Goal: Information Seeking & Learning: Learn about a topic

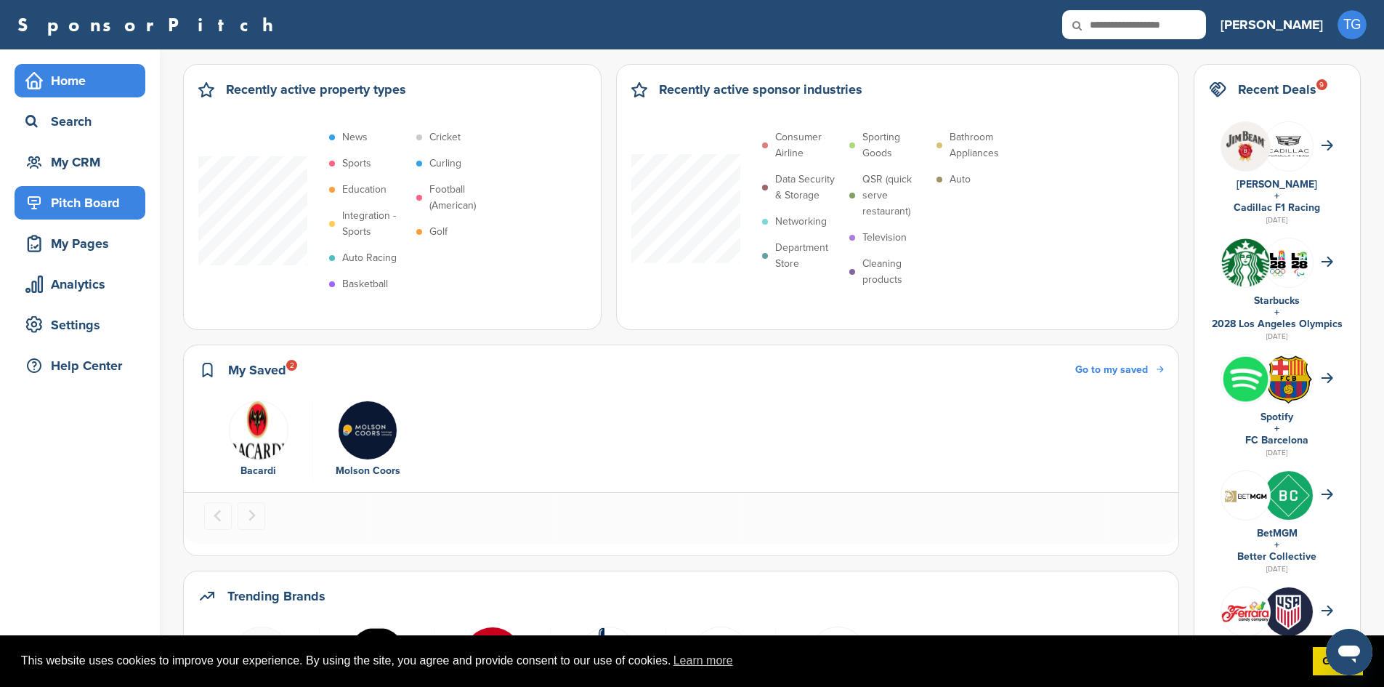
click at [100, 207] on div "Pitch Board" at bounding box center [83, 203] width 123 height 26
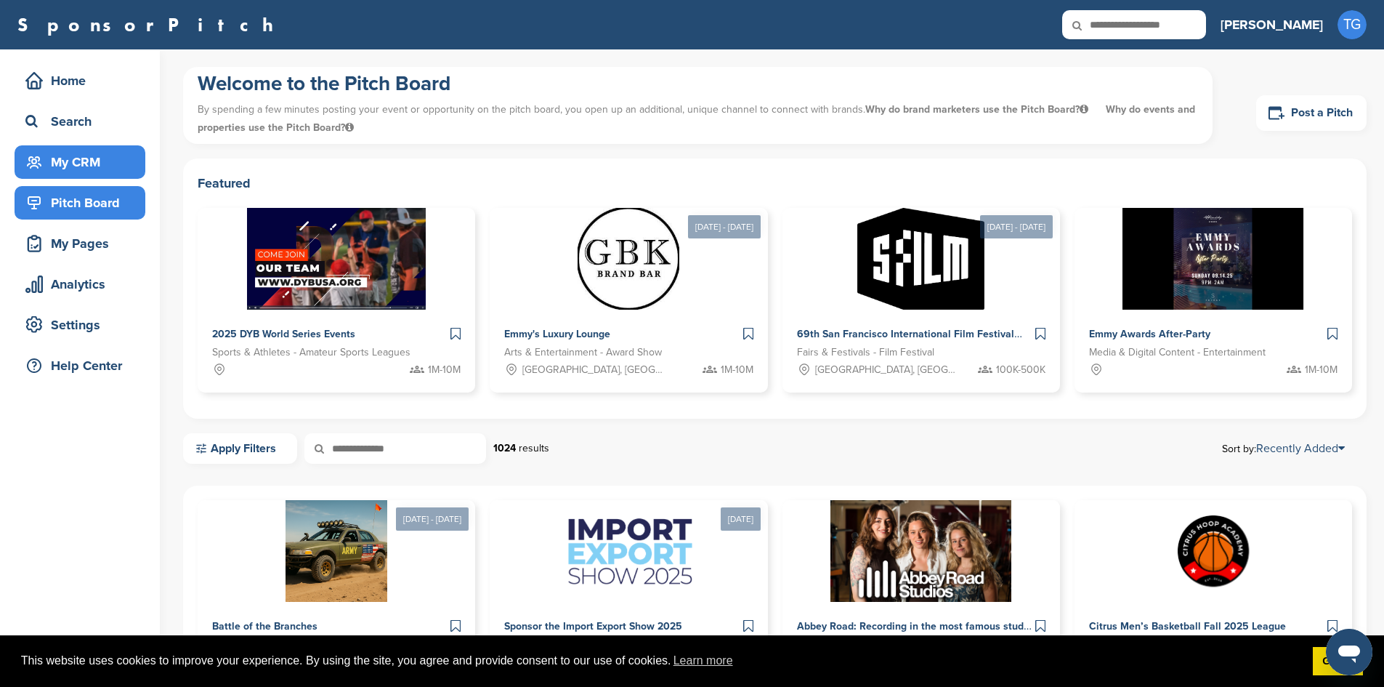
click at [110, 150] on div "My CRM" at bounding box center [83, 162] width 123 height 26
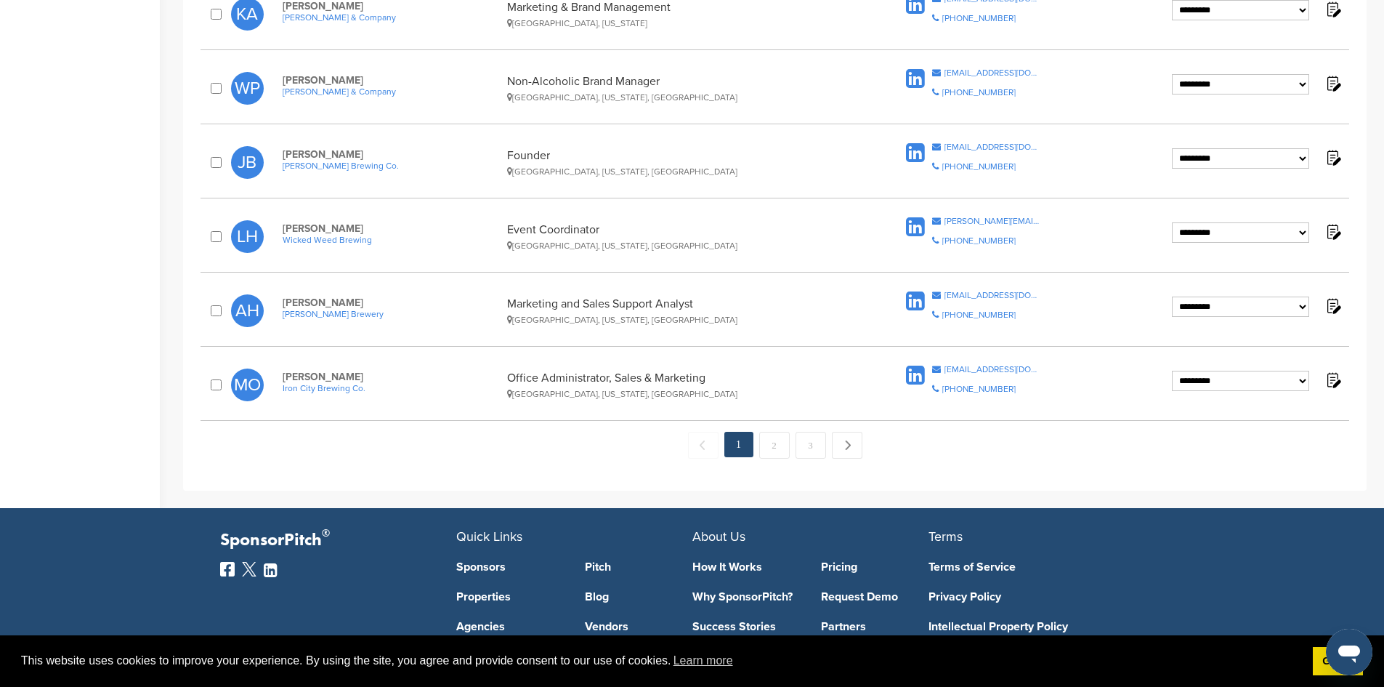
scroll to position [1457, 0]
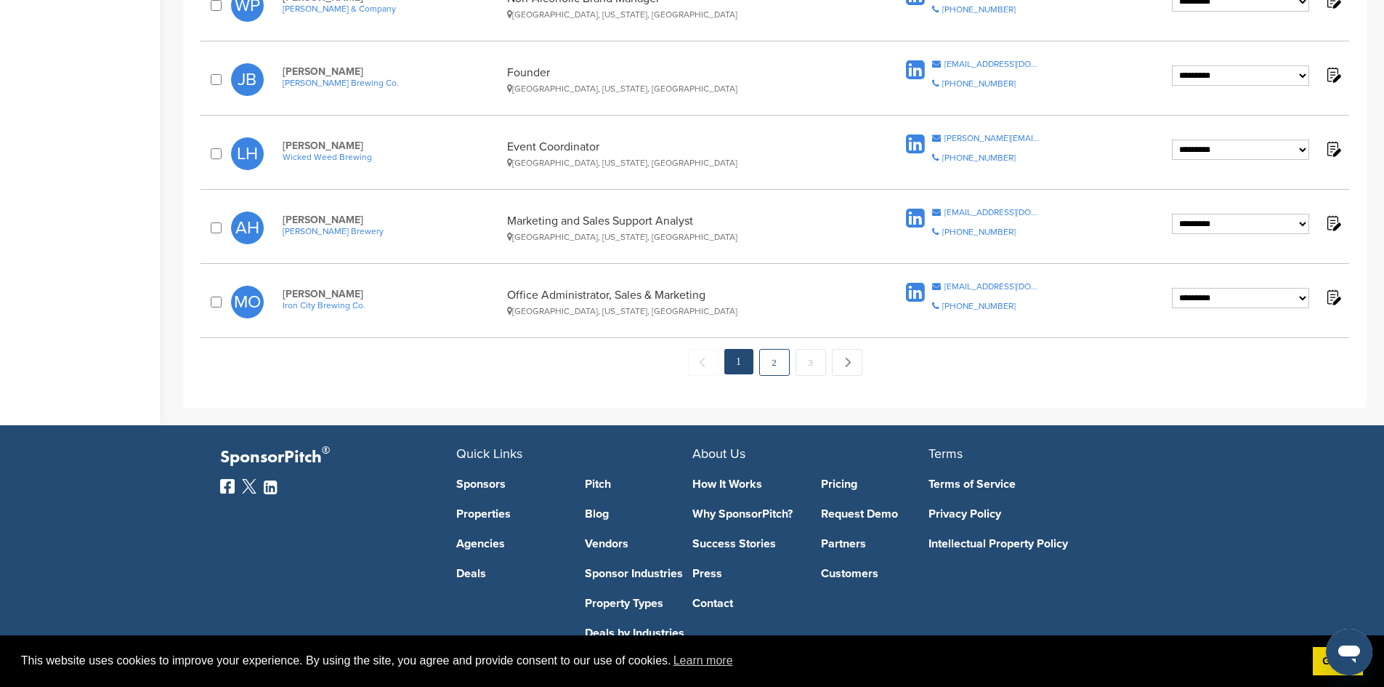
click at [775, 360] on link "2" at bounding box center [774, 362] width 31 height 27
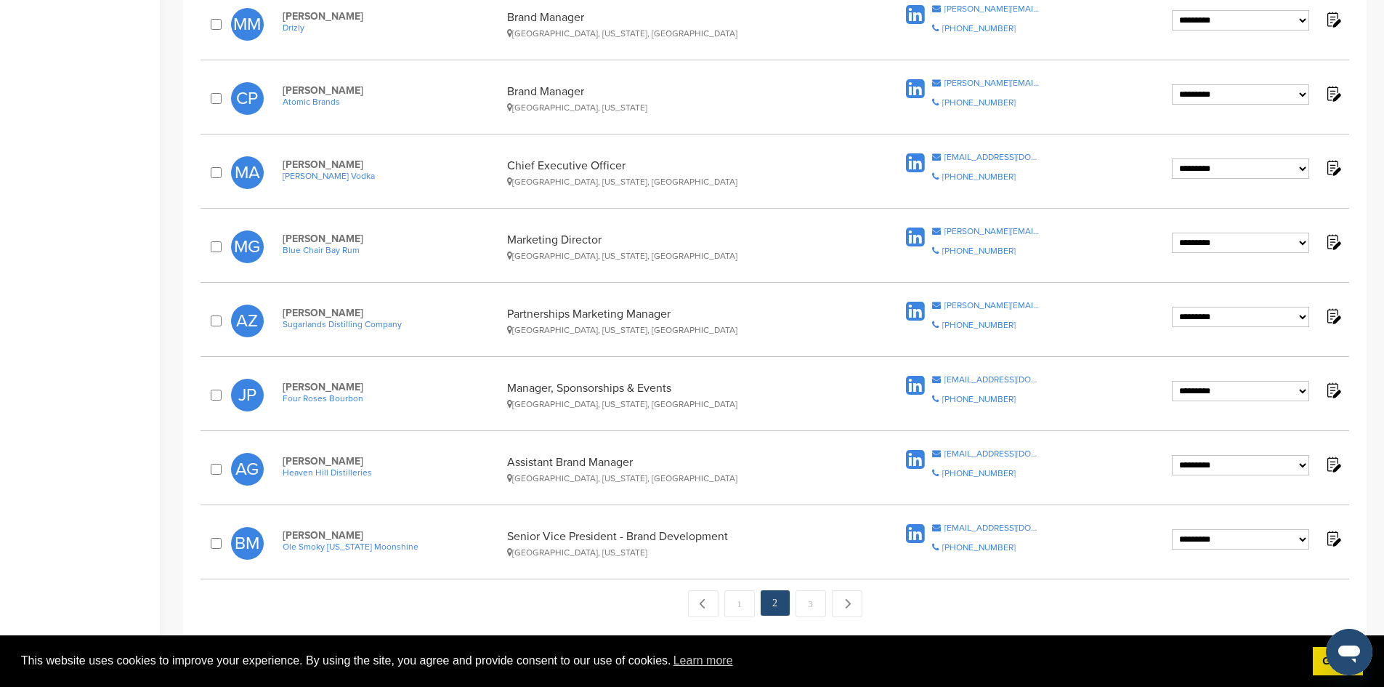
scroll to position [1235, 0]
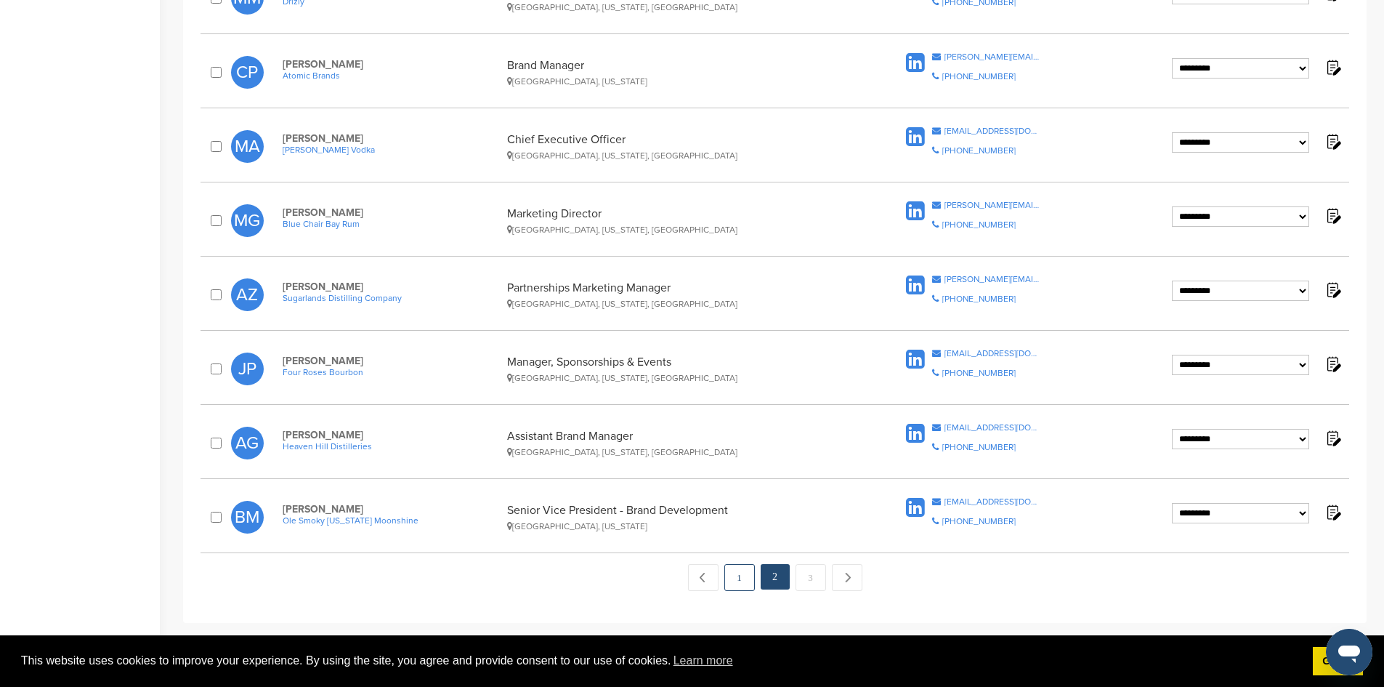
click at [738, 582] on link "1" at bounding box center [739, 577] width 31 height 27
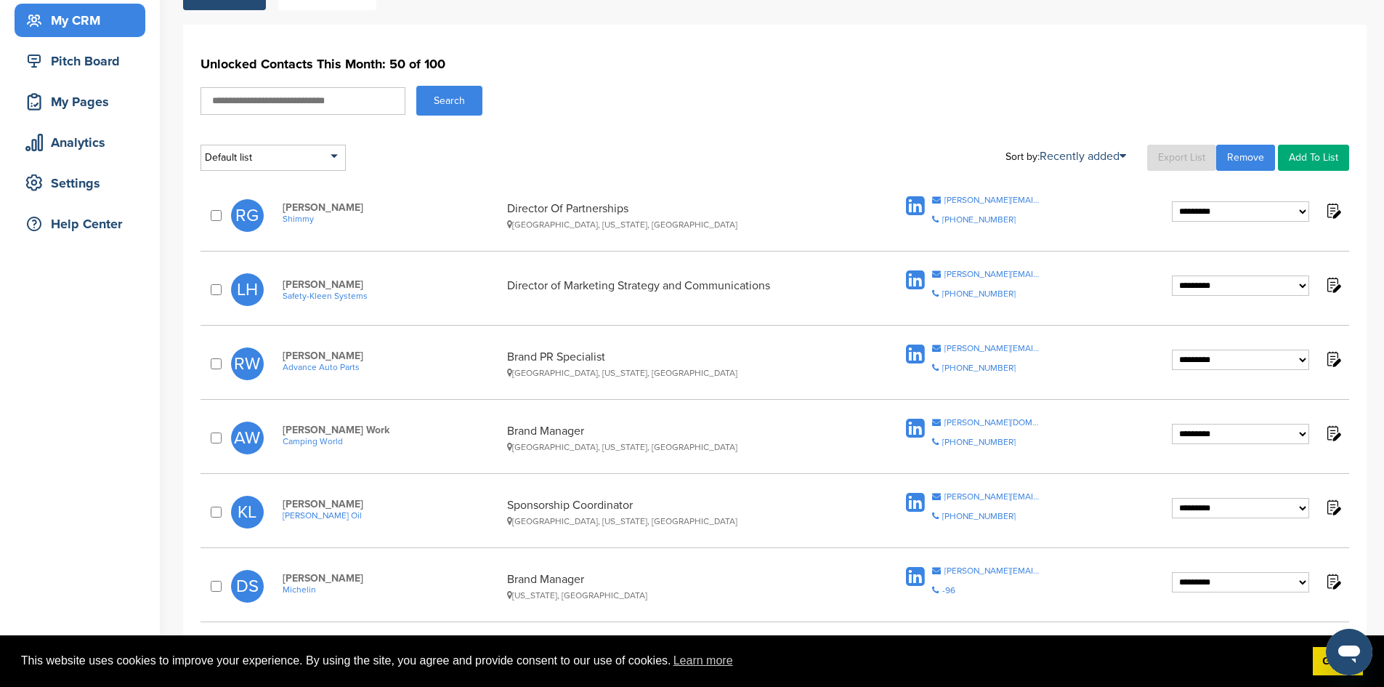
scroll to position [145, 0]
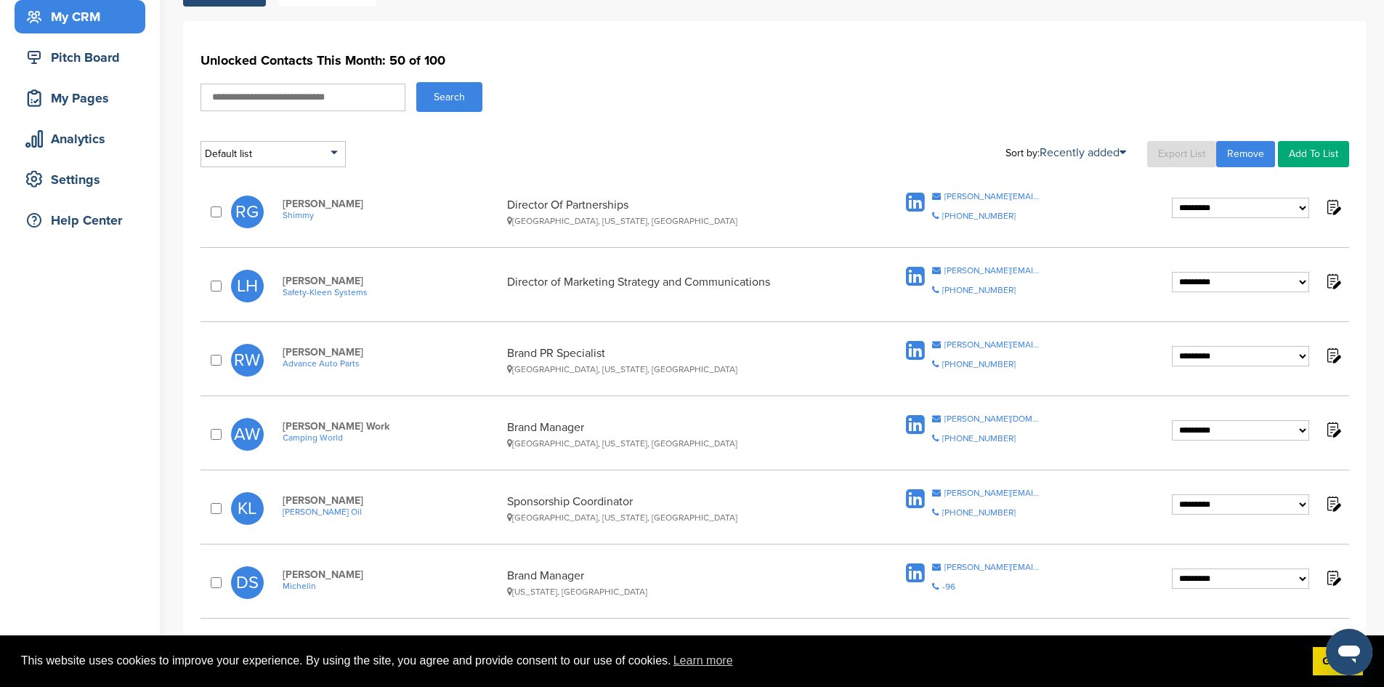
click at [293, 216] on span "Shimmy" at bounding box center [391, 215] width 217 height 10
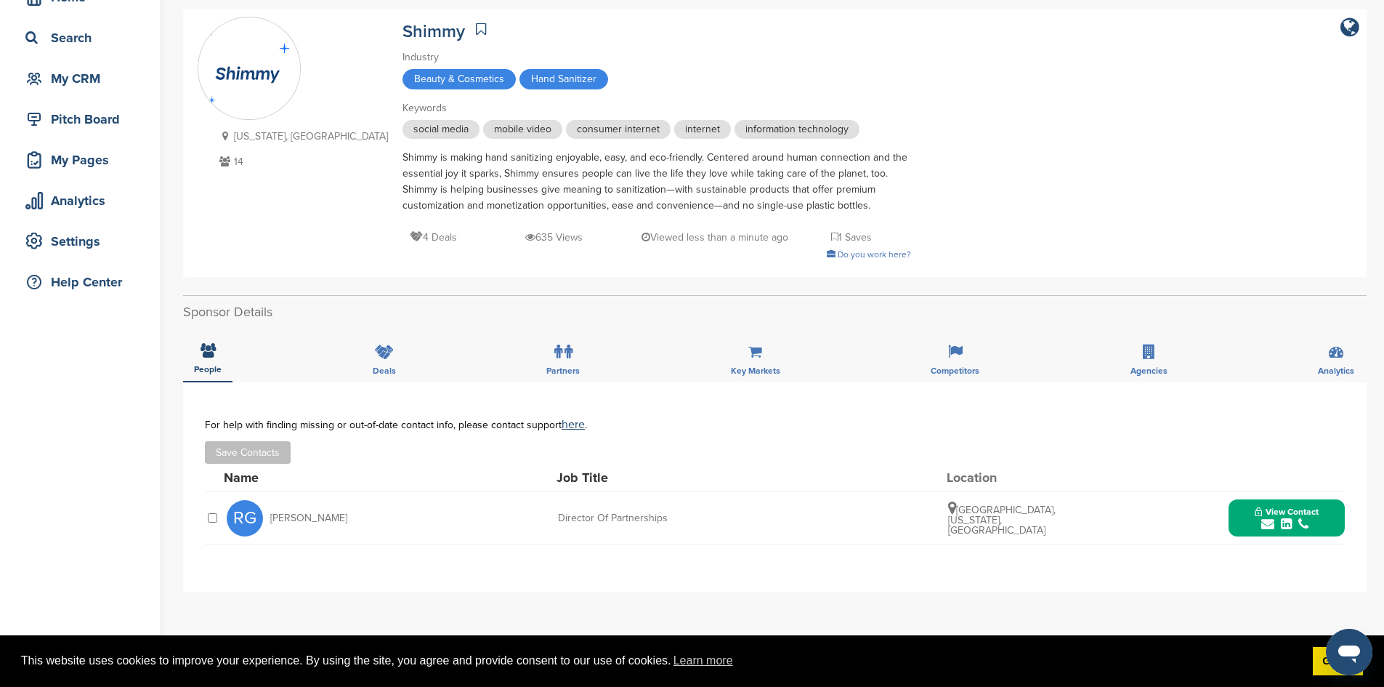
scroll to position [73, 0]
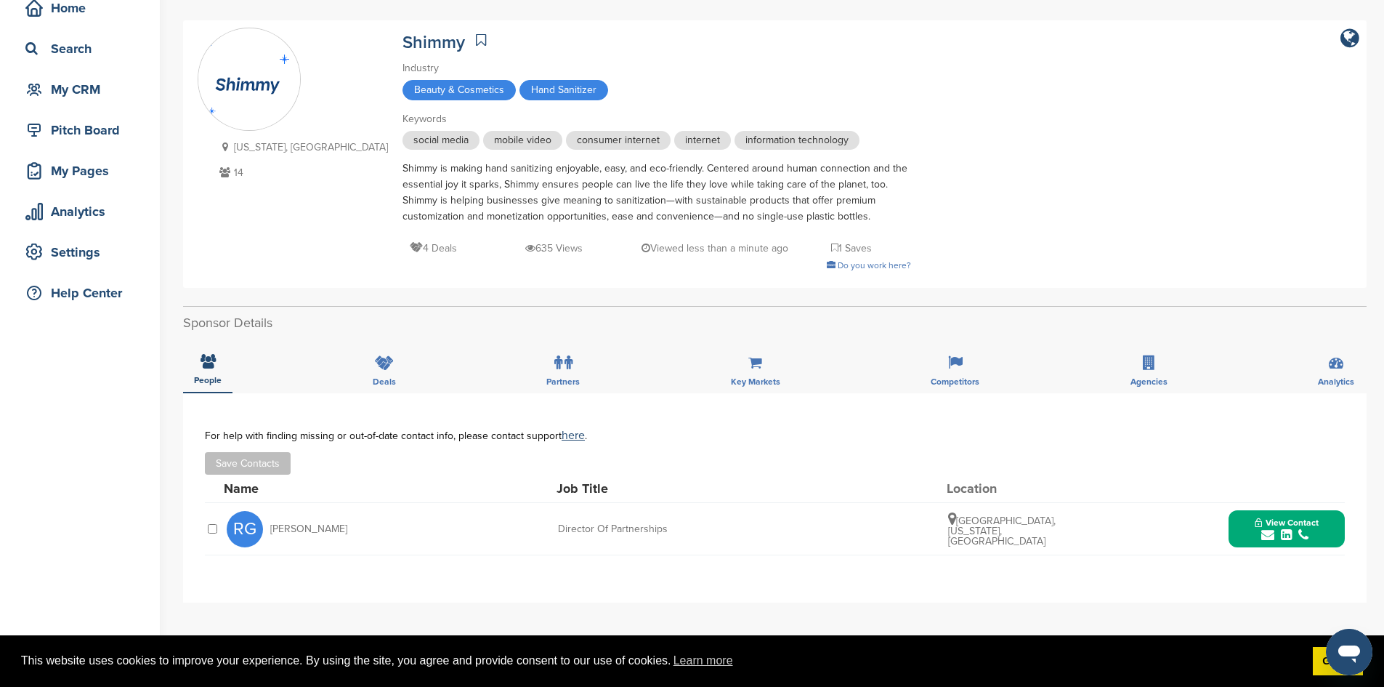
drag, startPoint x: 344, startPoint y: 171, endPoint x: 822, endPoint y: 217, distance: 480.2
click at [822, 217] on div "Shimmy is making hand sanitizing enjoyable, easy, and eco-friendly. Centered ar…" at bounding box center [656, 193] width 509 height 64
click at [821, 217] on div "Shimmy is making hand sanitizing enjoyable, easy, and eco-friendly. Centered ar…" at bounding box center [656, 193] width 509 height 64
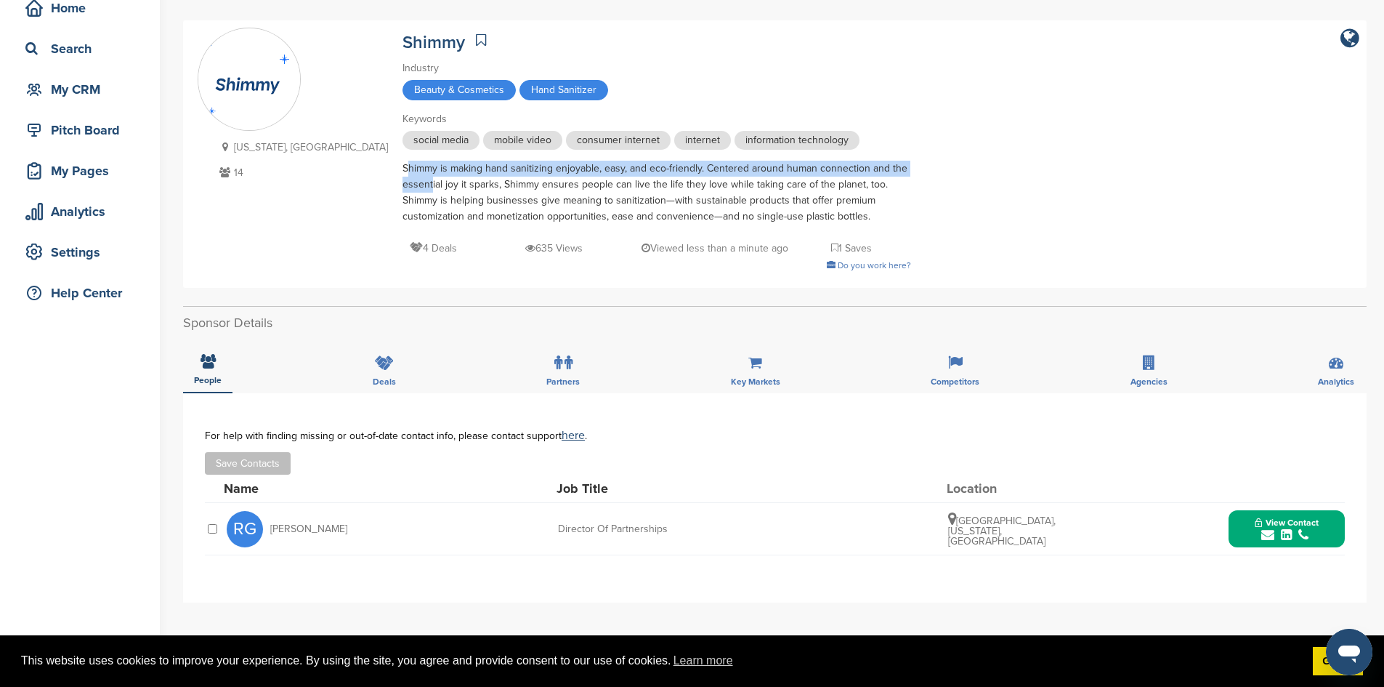
drag, startPoint x: 820, startPoint y: 217, endPoint x: 369, endPoint y: 190, distance: 452.0
click at [402, 190] on div "Shimmy is making hand sanitizing enjoyable, easy, and eco-friendly. Centered ar…" at bounding box center [656, 193] width 509 height 64
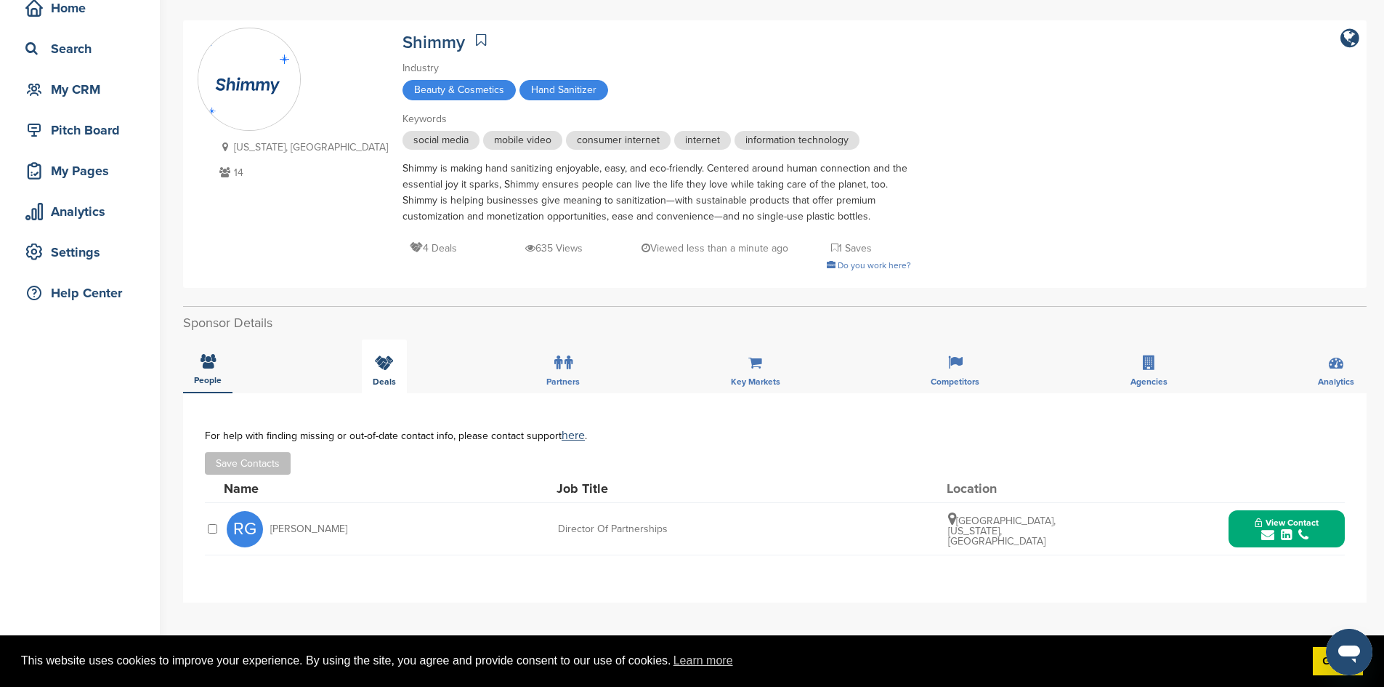
click at [397, 367] on div "Deals" at bounding box center [384, 366] width 45 height 54
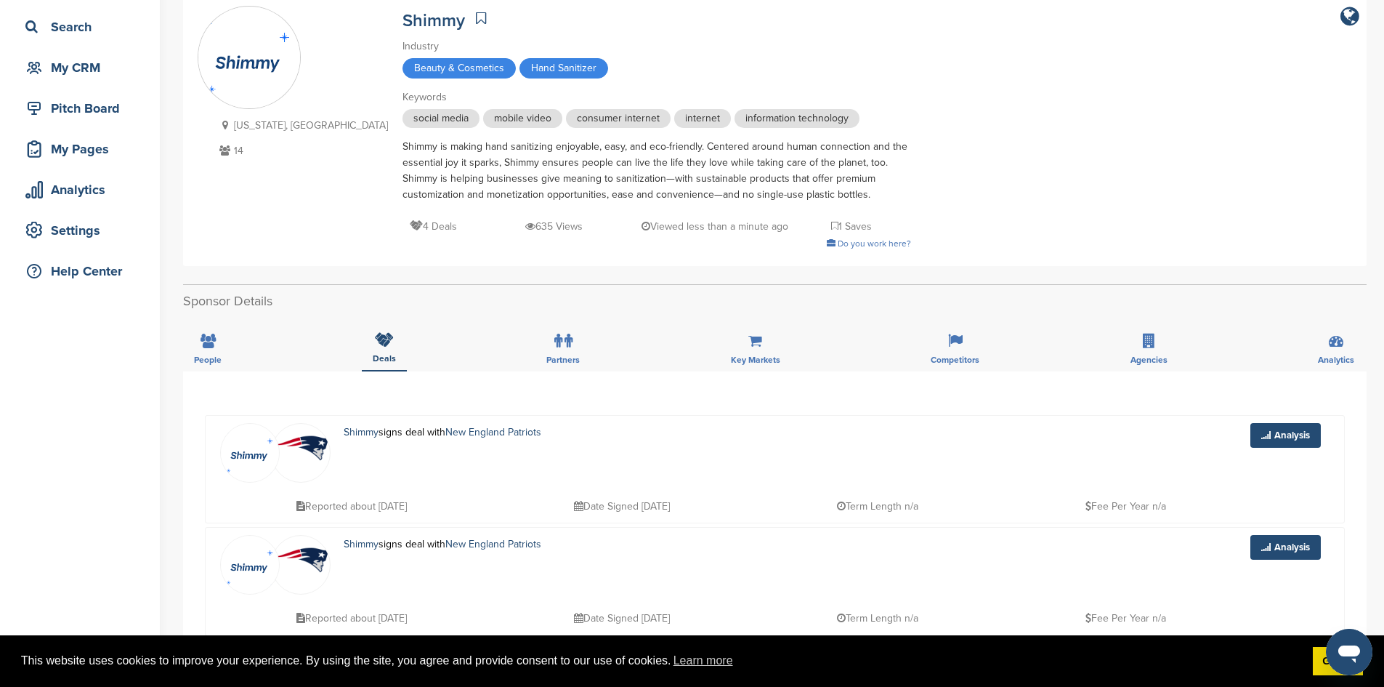
scroll to position [0, 0]
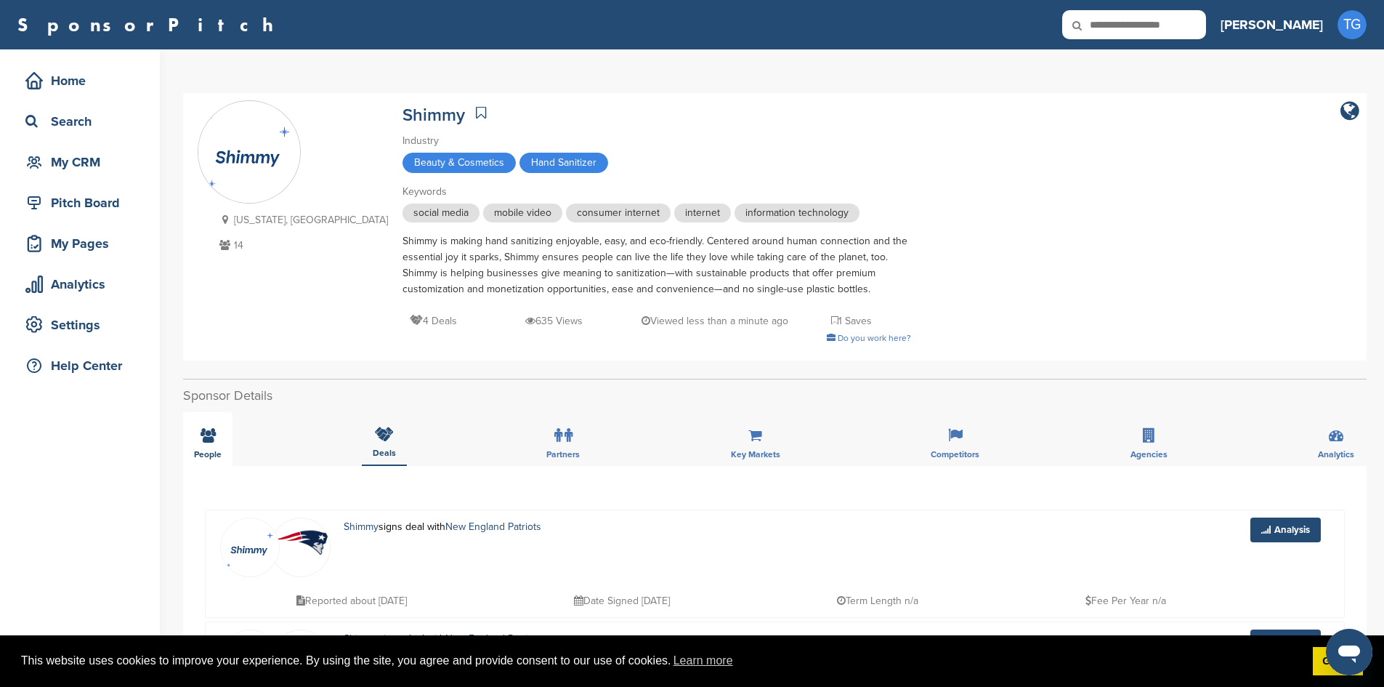
click at [206, 445] on div "People" at bounding box center [207, 439] width 49 height 54
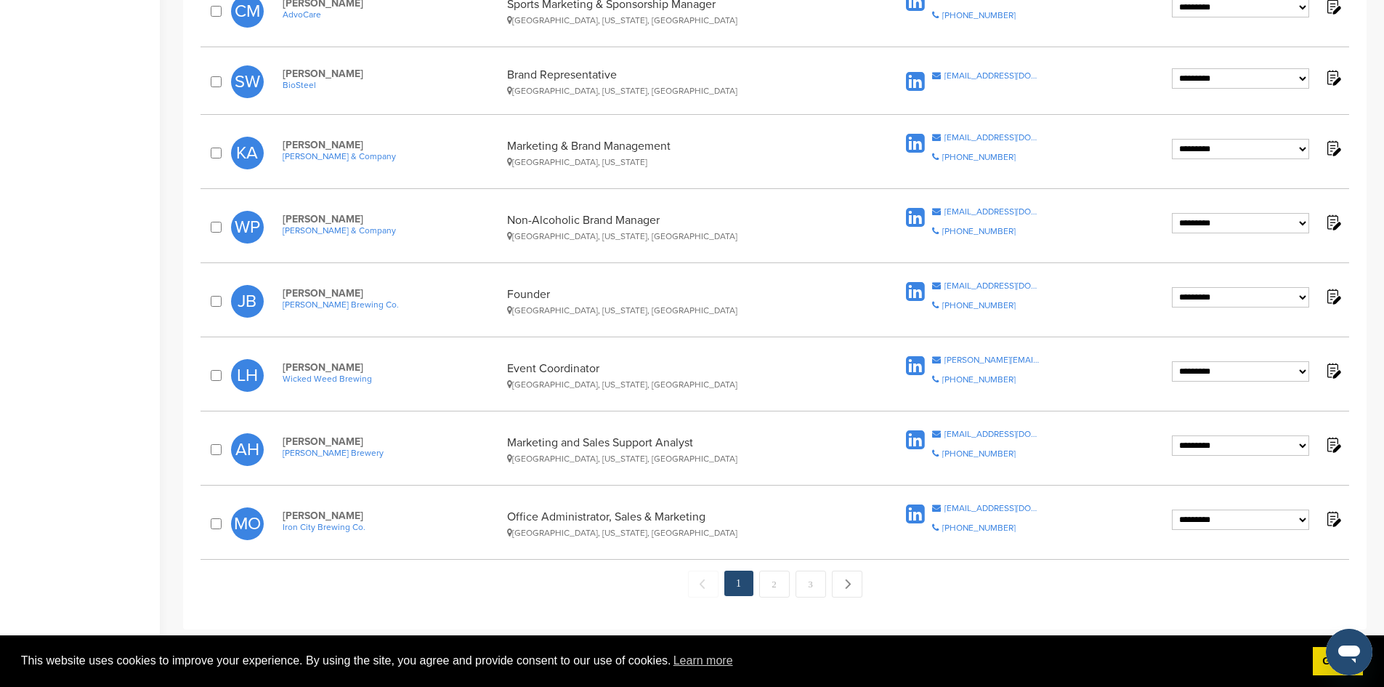
scroll to position [1308, 0]
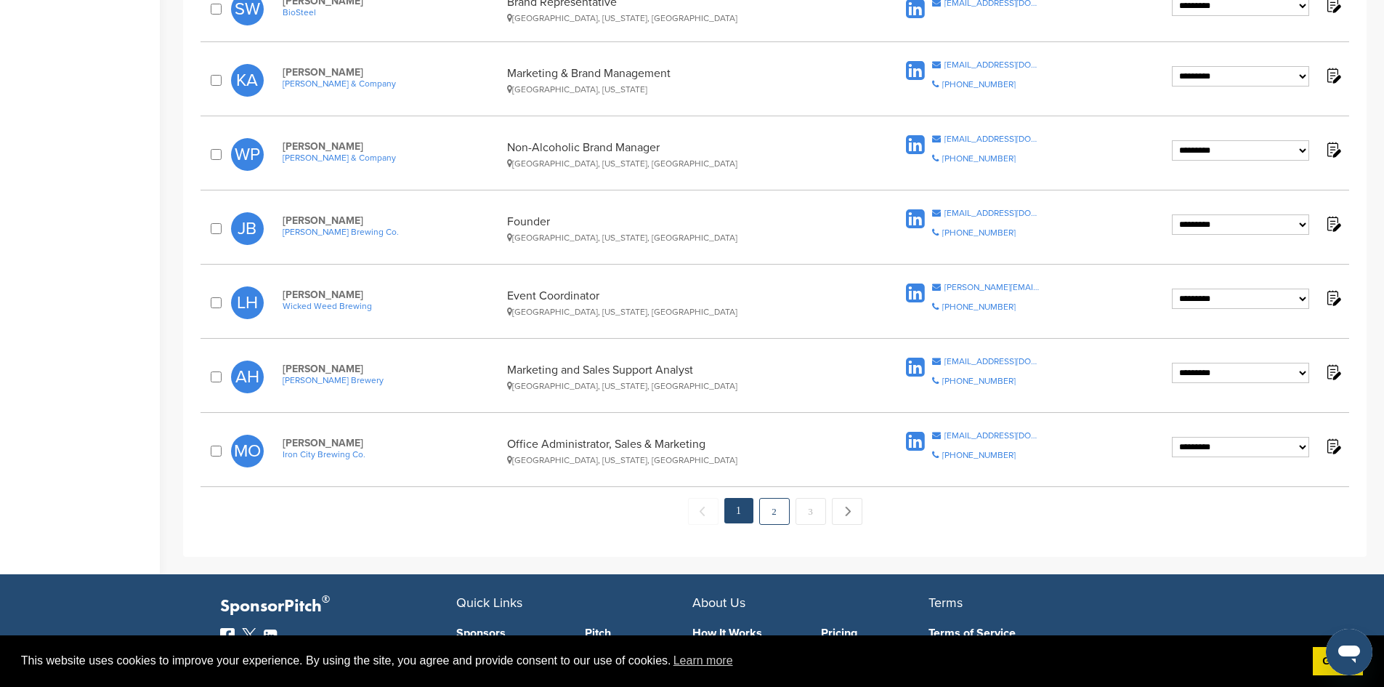
click at [773, 515] on link "2" at bounding box center [774, 511] width 31 height 27
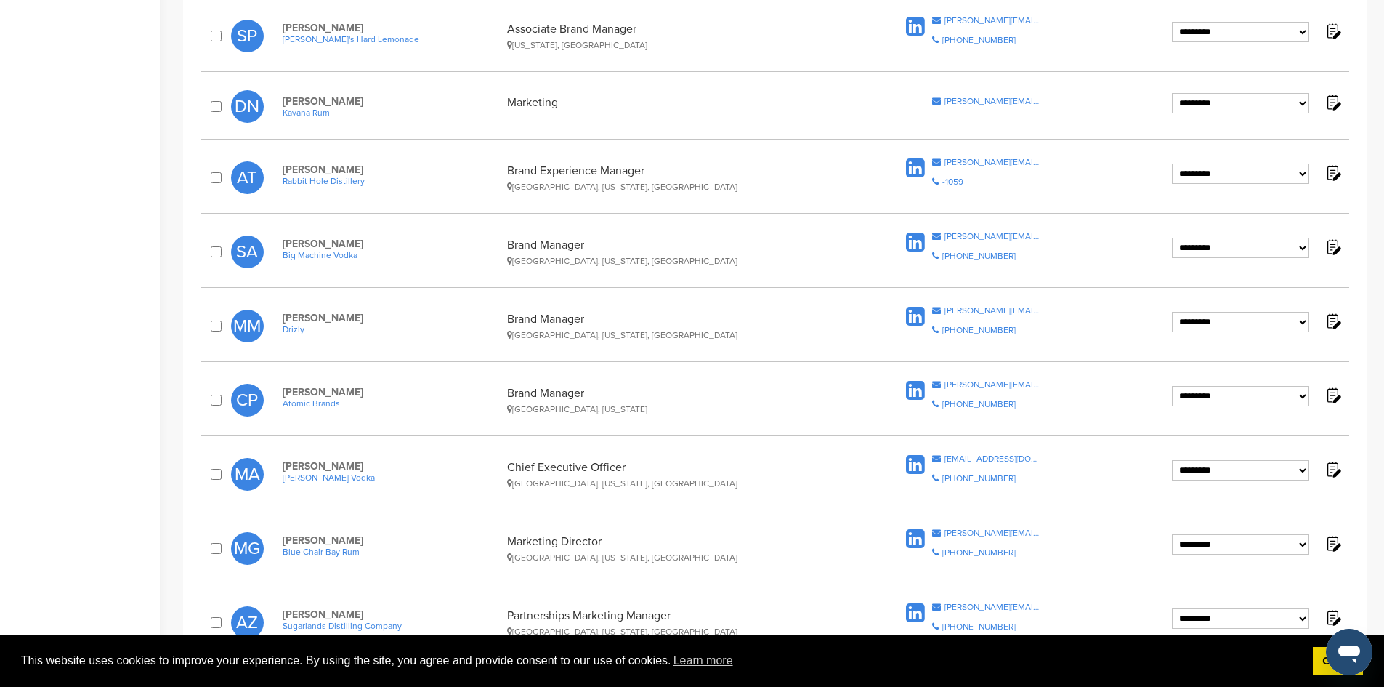
scroll to position [872, 0]
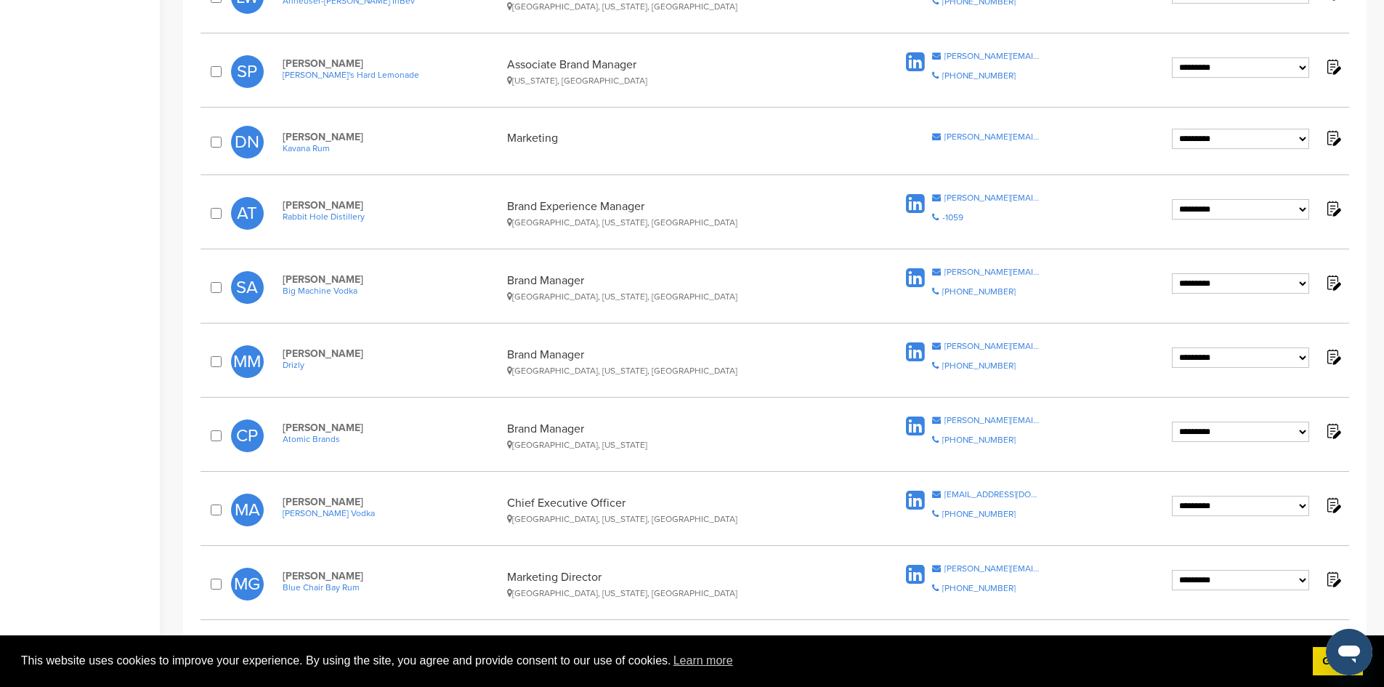
click at [309, 147] on span "Kavana Rum" at bounding box center [391, 148] width 217 height 10
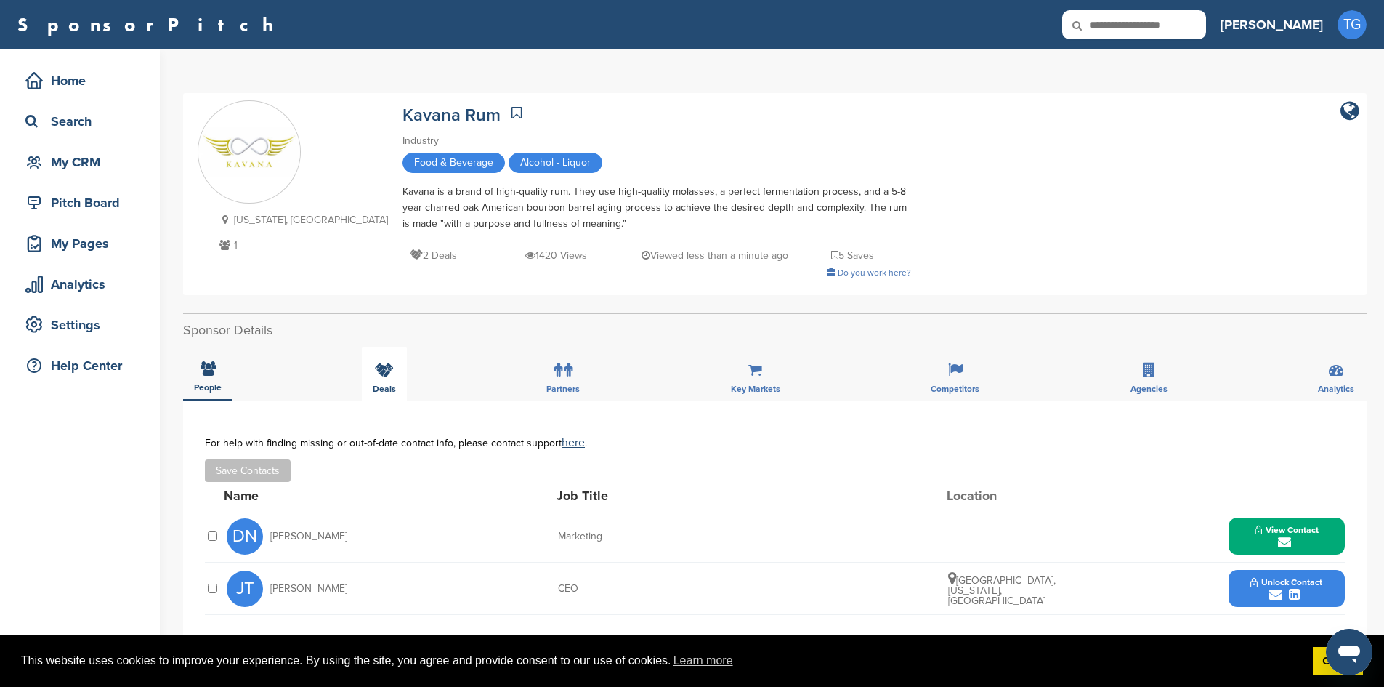
click at [402, 378] on div "Deals" at bounding box center [384, 374] width 45 height 54
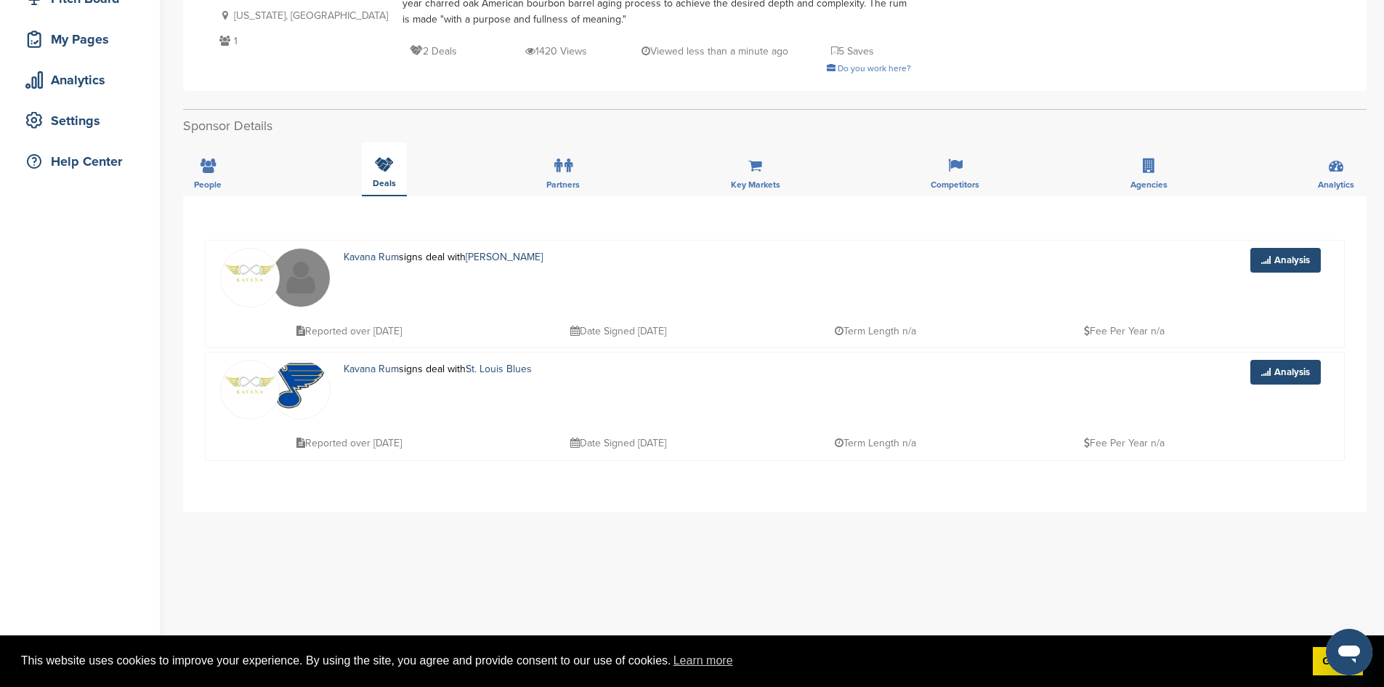
scroll to position [218, 0]
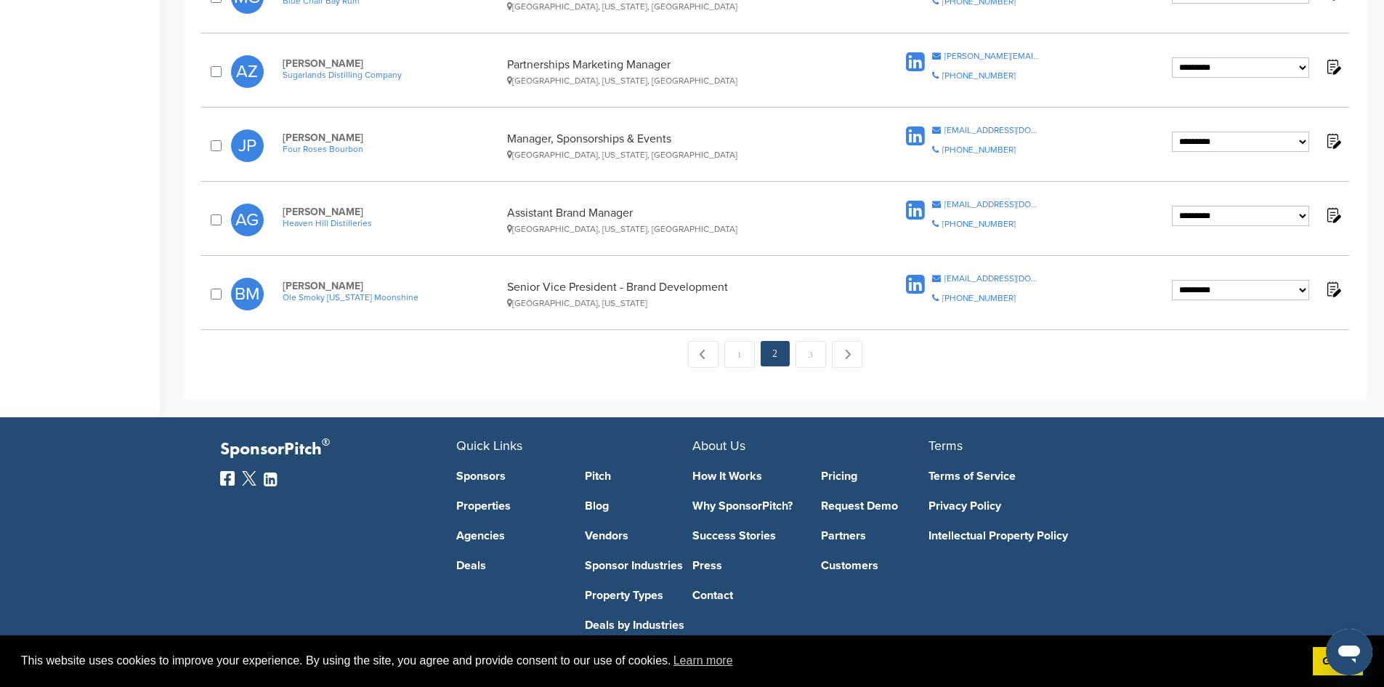
scroll to position [1523, 0]
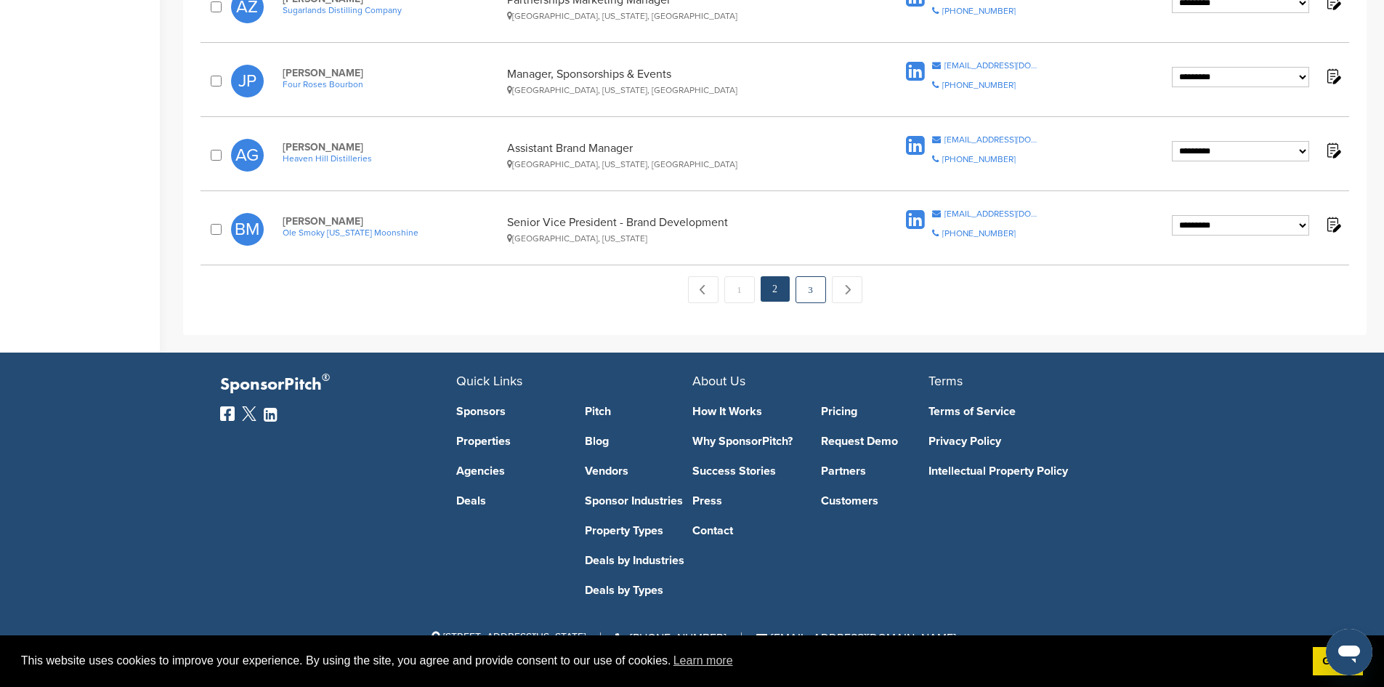
click at [807, 294] on link "3" at bounding box center [810, 289] width 31 height 27
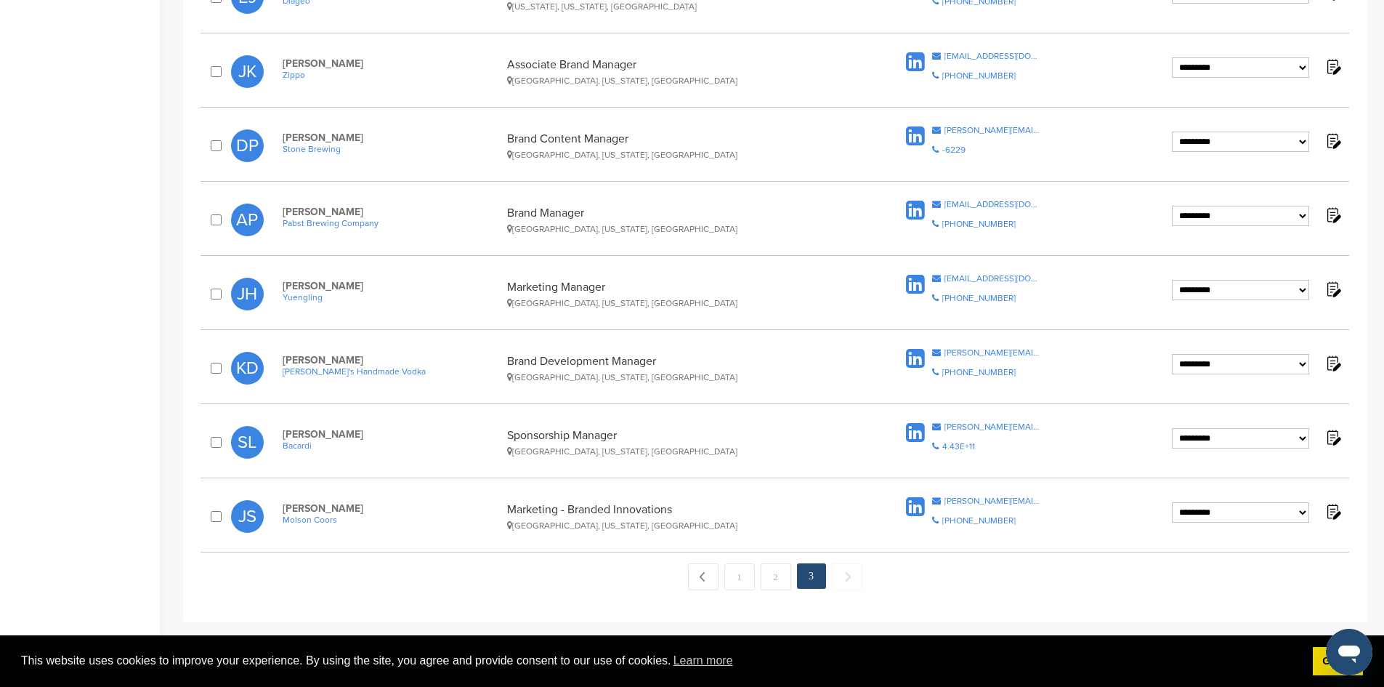
scroll to position [509, 0]
click at [781, 571] on link "2" at bounding box center [776, 575] width 31 height 27
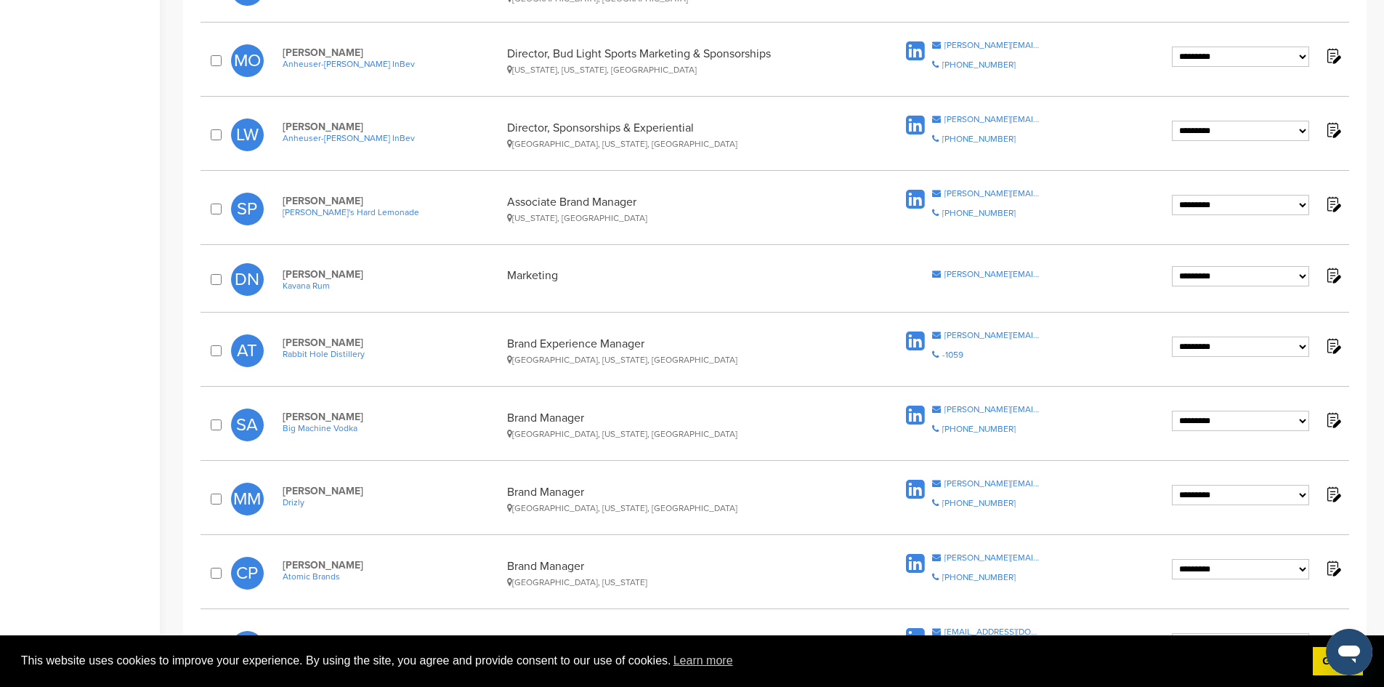
scroll to position [724, 0]
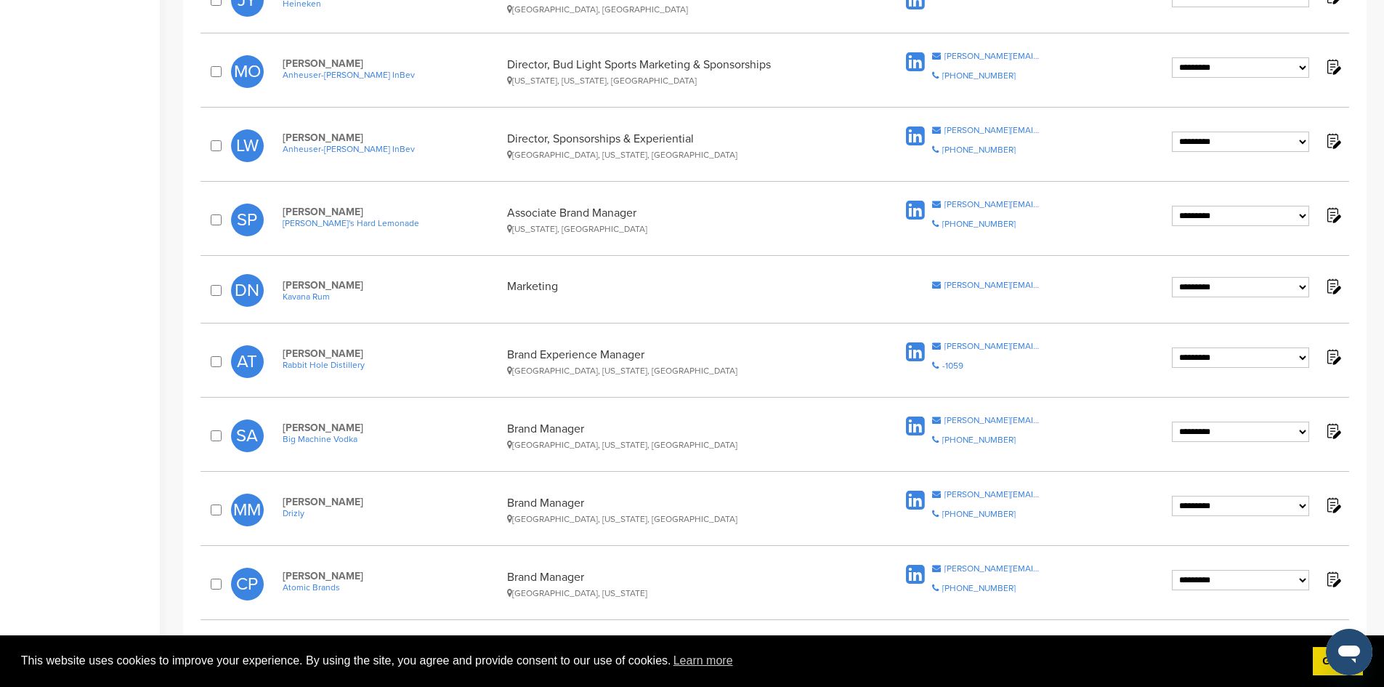
click at [300, 223] on span "[PERSON_NAME]'s Hard Lemonade" at bounding box center [391, 223] width 217 height 10
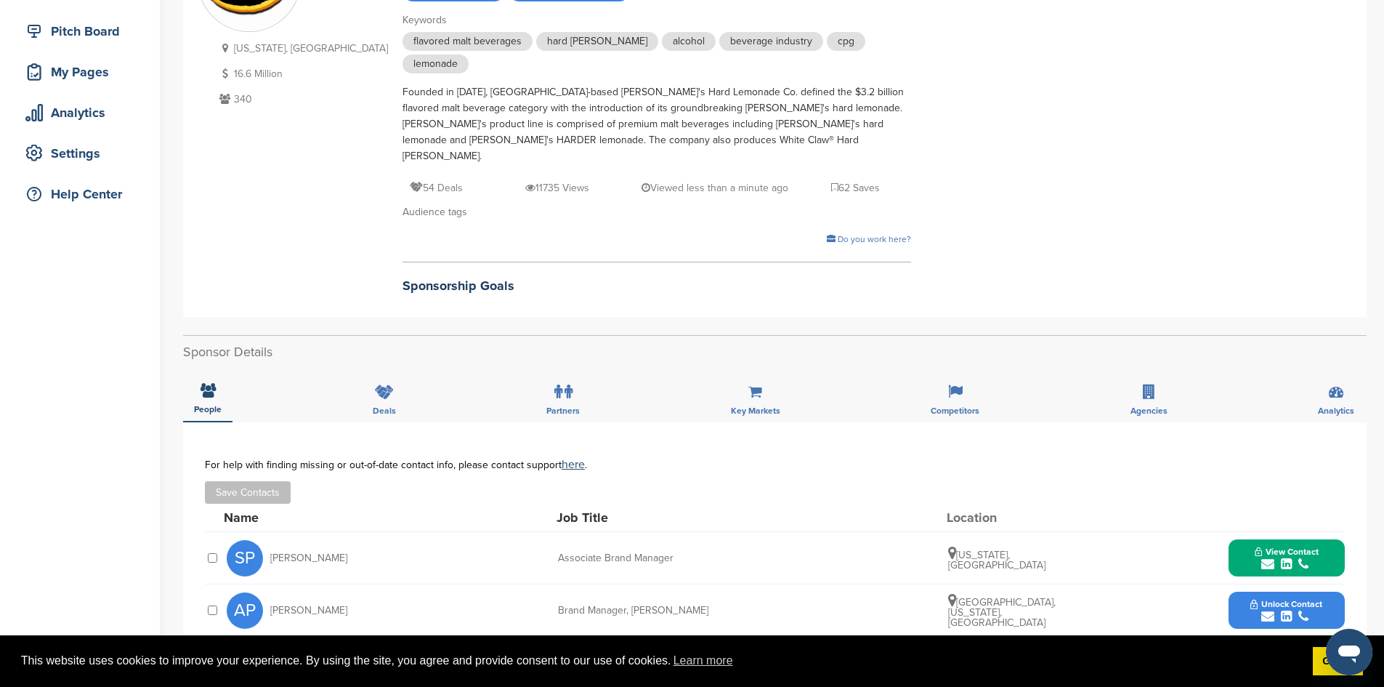
scroll to position [145, 0]
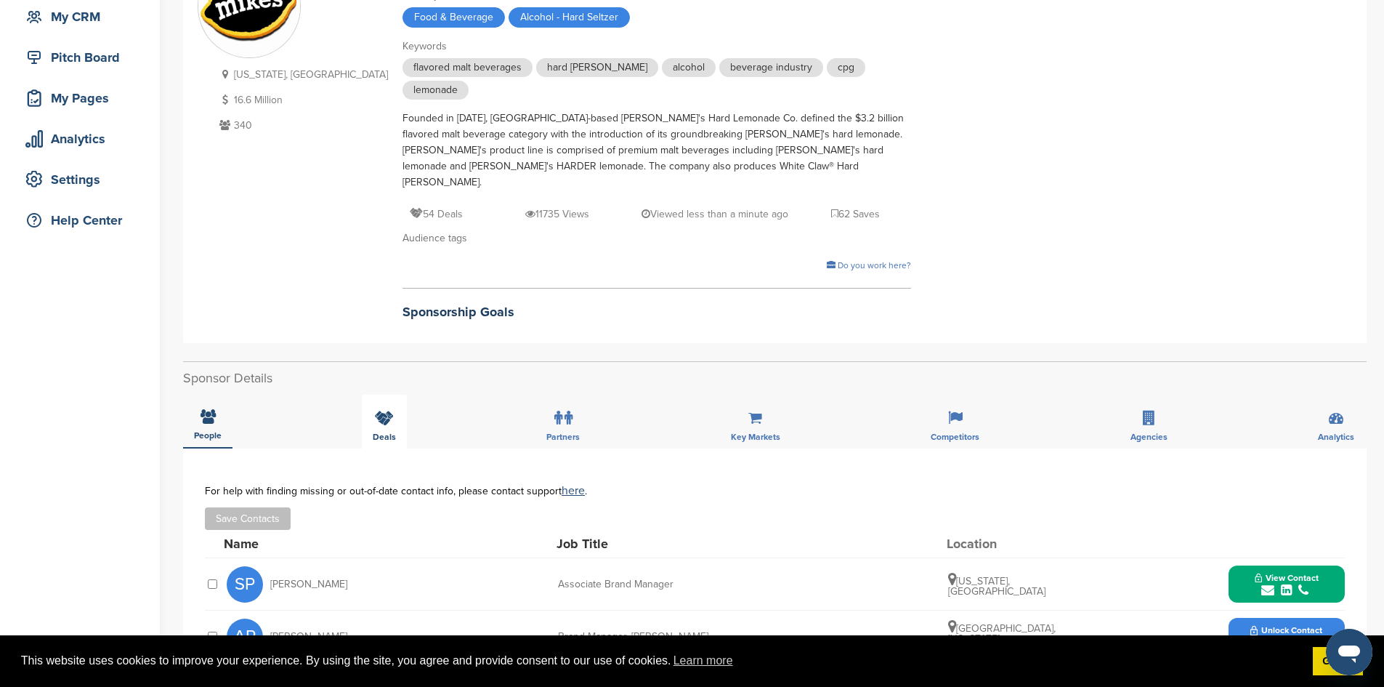
click at [390, 432] on span "Deals" at bounding box center [384, 436] width 23 height 9
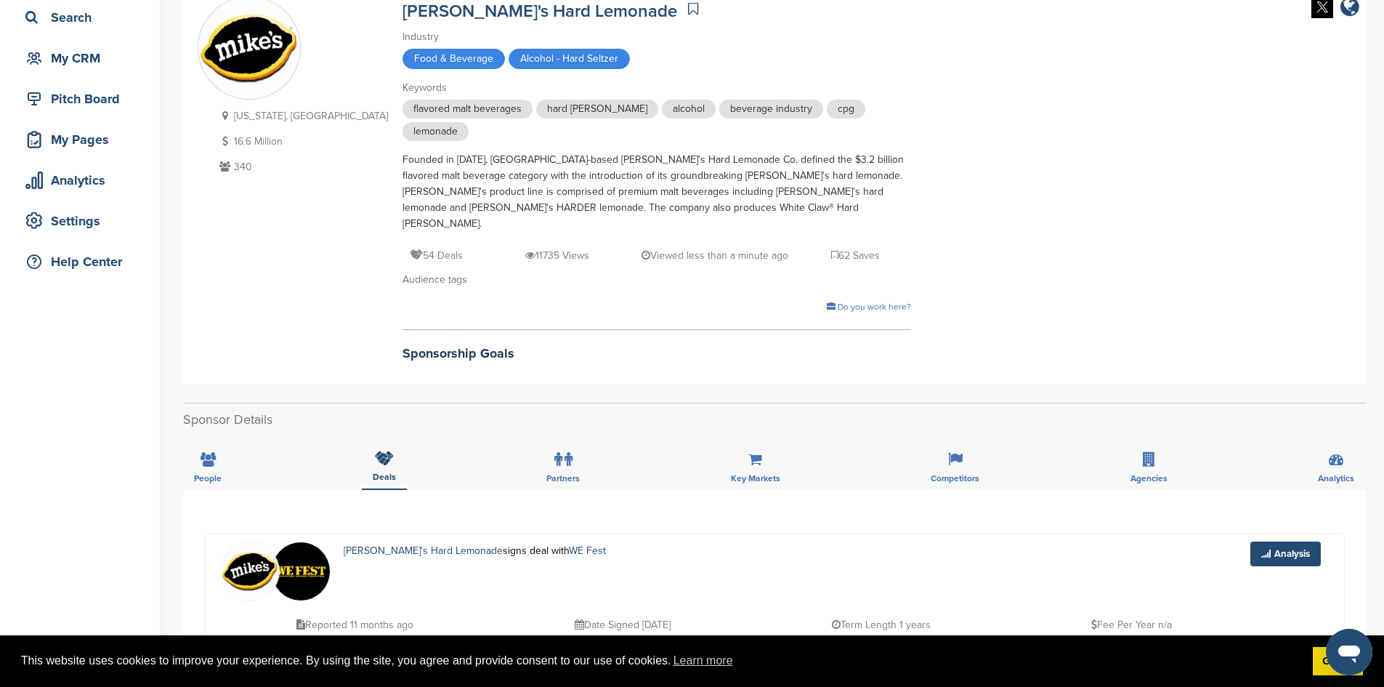
scroll to position [0, 0]
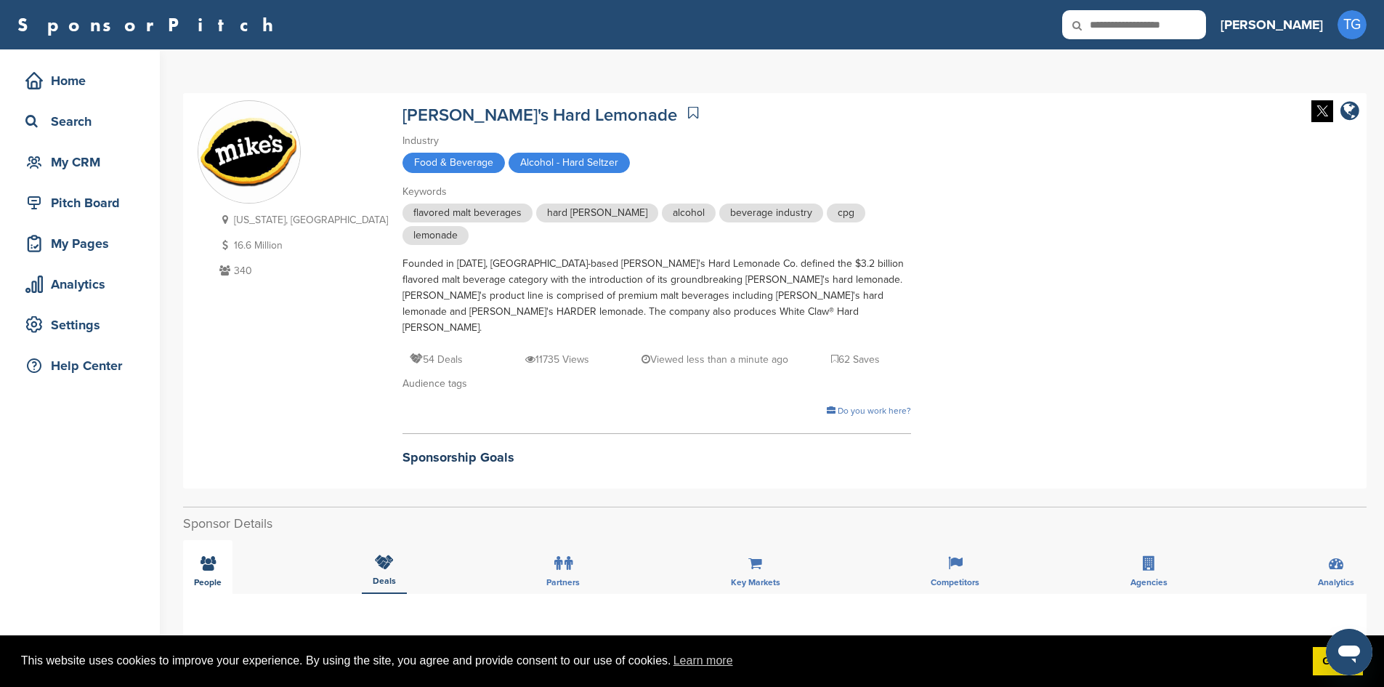
click at [215, 556] on icon at bounding box center [208, 563] width 15 height 15
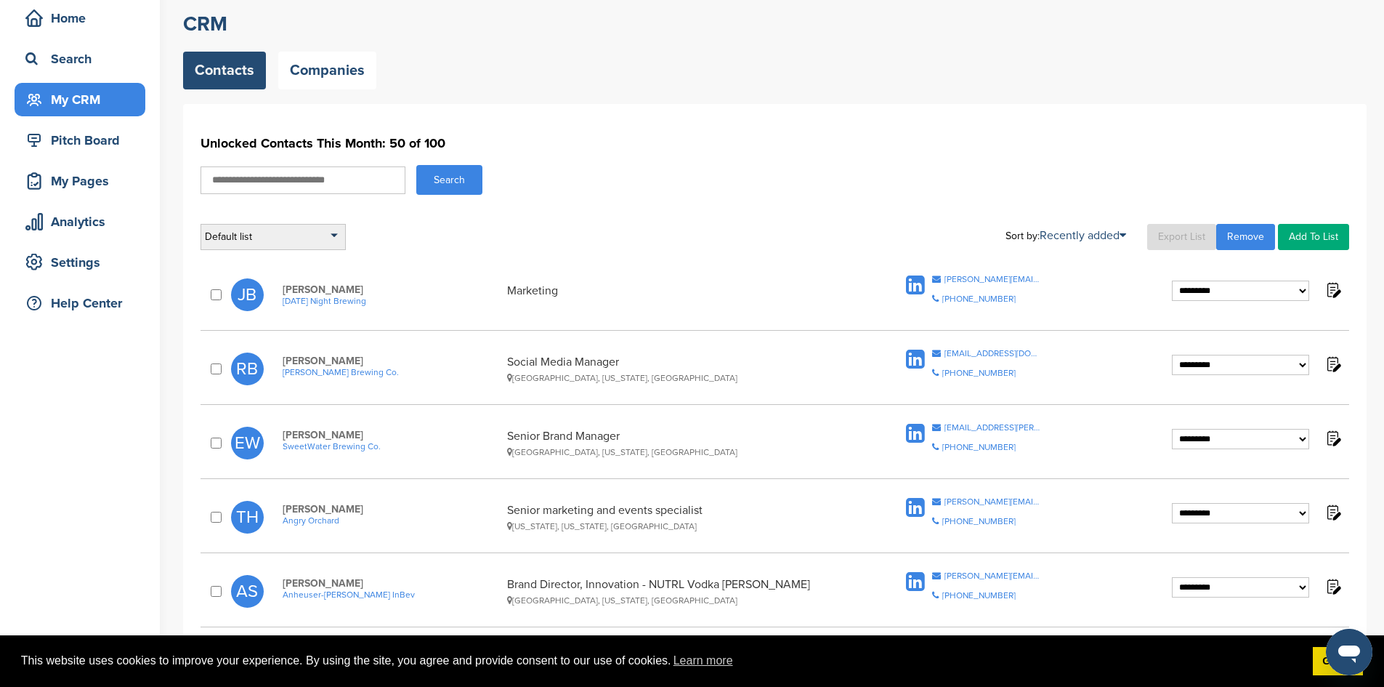
scroll to position [145, 0]
